Goal: Use online tool/utility: Utilize a website feature to perform a specific function

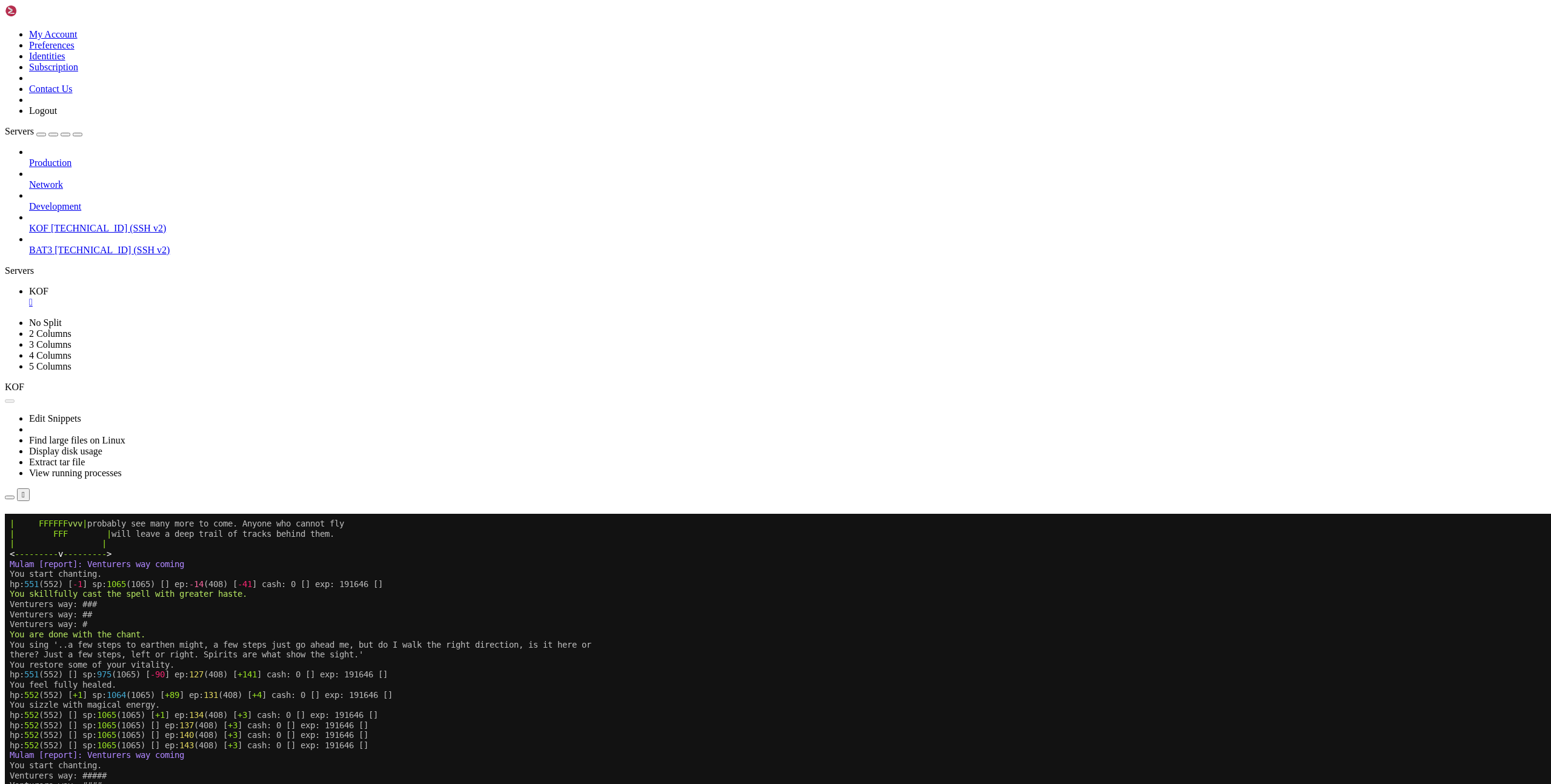
scroll to position [9, 0]
click at [54, 525] on button "Reconnect" at bounding box center [29, 531] width 49 height 13
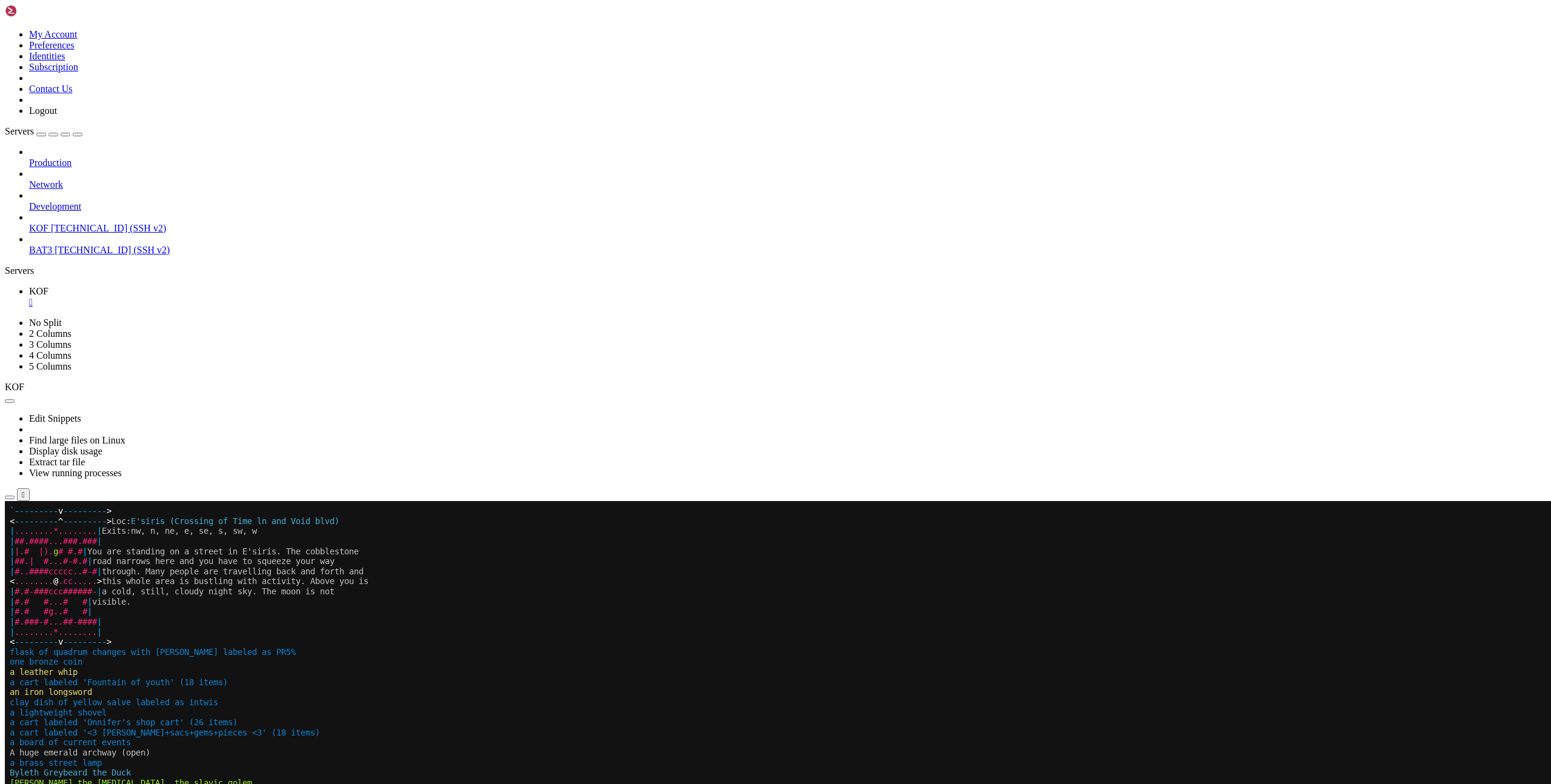
drag, startPoint x: 13, startPoint y: 914, endPoint x: 410, endPoint y: 1151, distance: 462.4
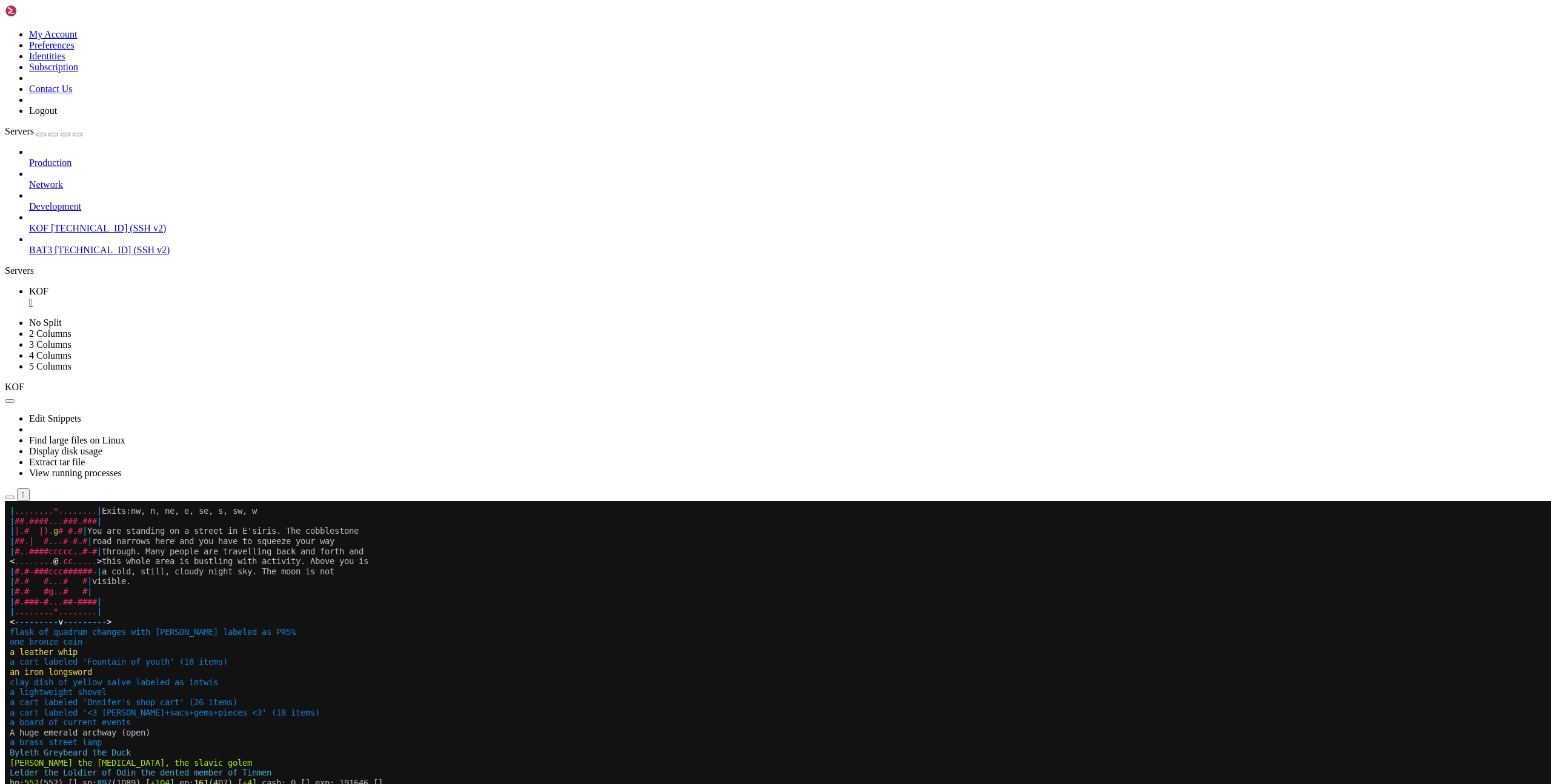
drag, startPoint x: 10, startPoint y: 893, endPoint x: 303, endPoint y: 1136, distance: 380.7
copy div "You concentrate immensely and mumble 'mega visa huijari' A tight blue collar vi…"
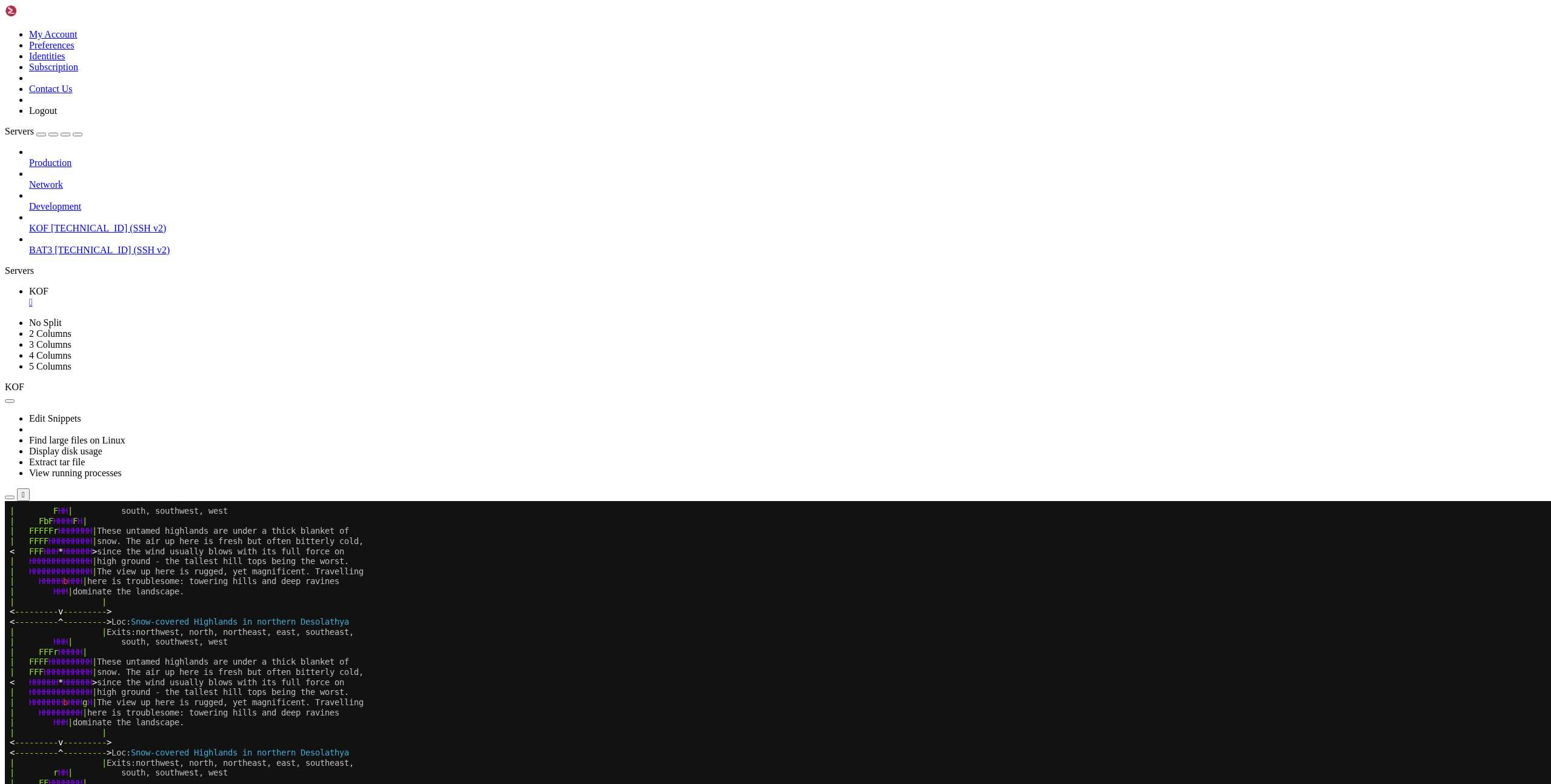
scroll to position [202, 0]
drag, startPoint x: 996, startPoint y: 402, endPoint x: 996, endPoint y: 383, distance: 19.0
